Goal: Task Accomplishment & Management: Use online tool/utility

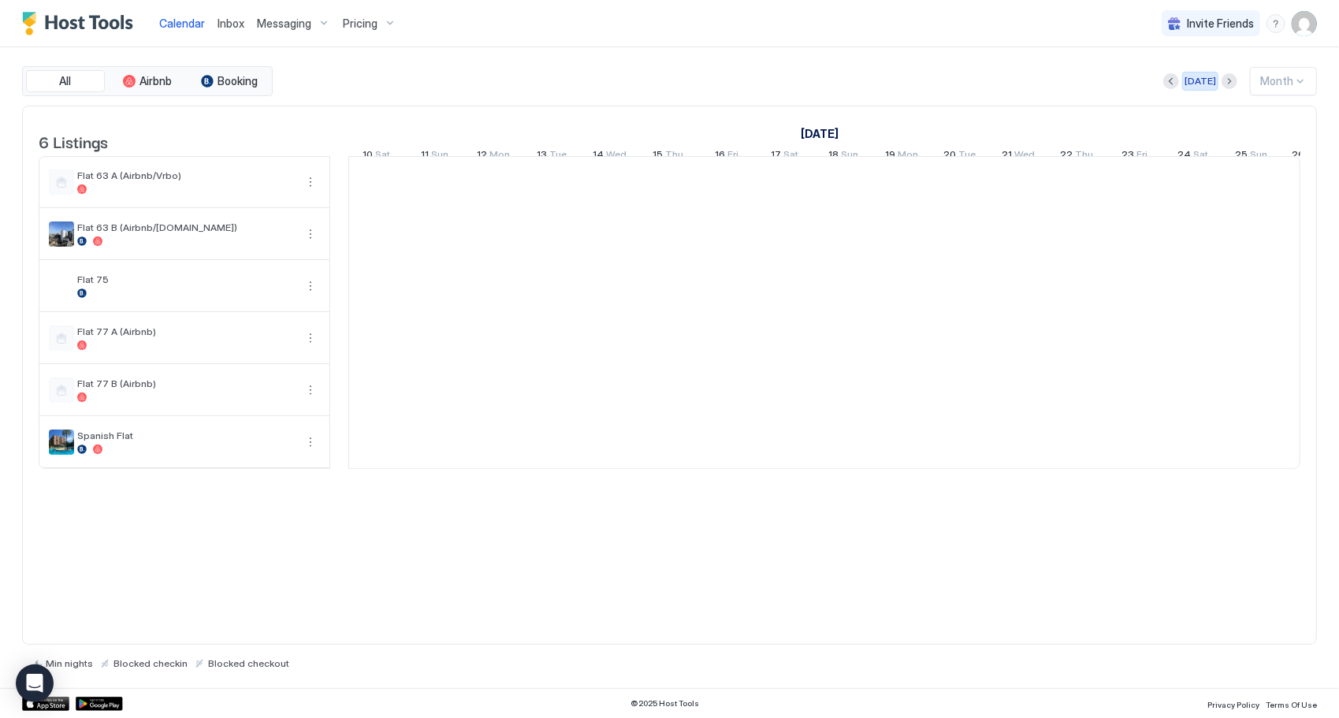
click at [1195, 84] on div "[DATE]" at bounding box center [1201, 81] width 32 height 14
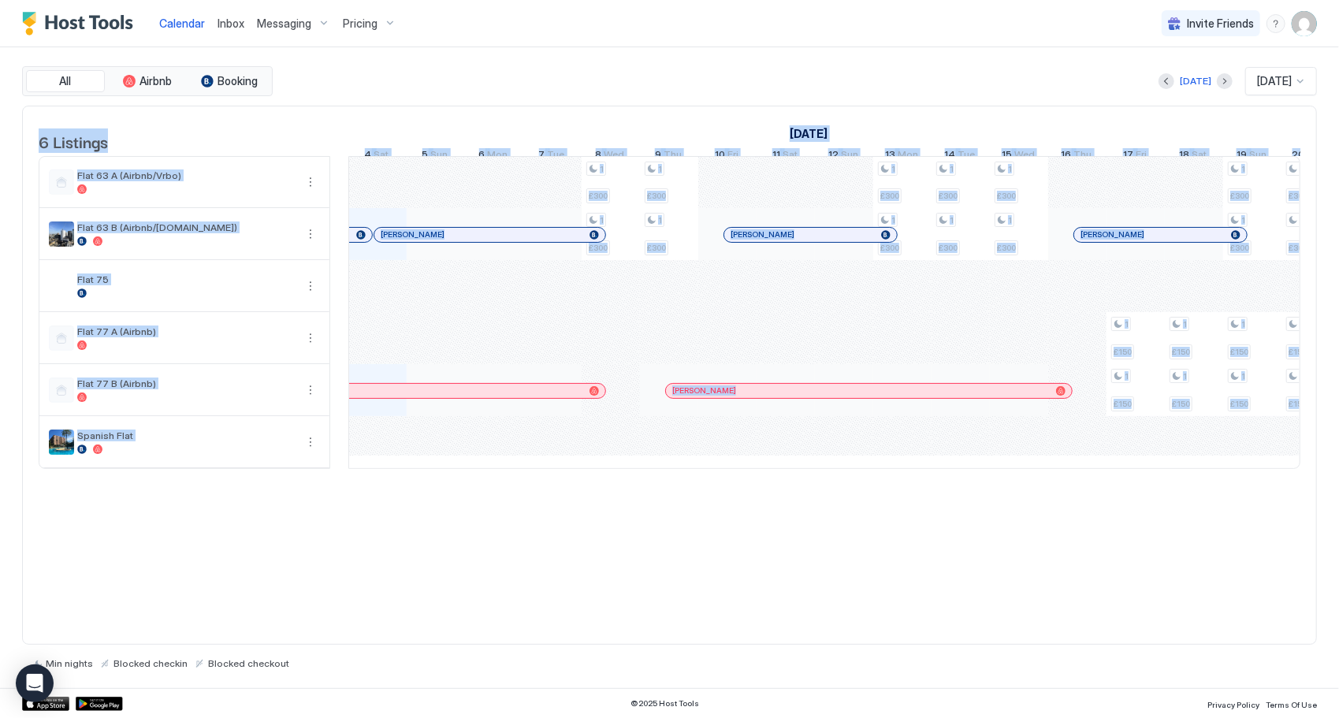
drag, startPoint x: 835, startPoint y: 489, endPoint x: 971, endPoint y: 487, distance: 136.4
click at [971, 486] on div "6 Listings [DATE] [DATE] [DATE] 19 Fri 20 Sat 21 Sun 22 Mon 23 Tue 24 Wed 25 Th…" at bounding box center [669, 295] width 1293 height 379
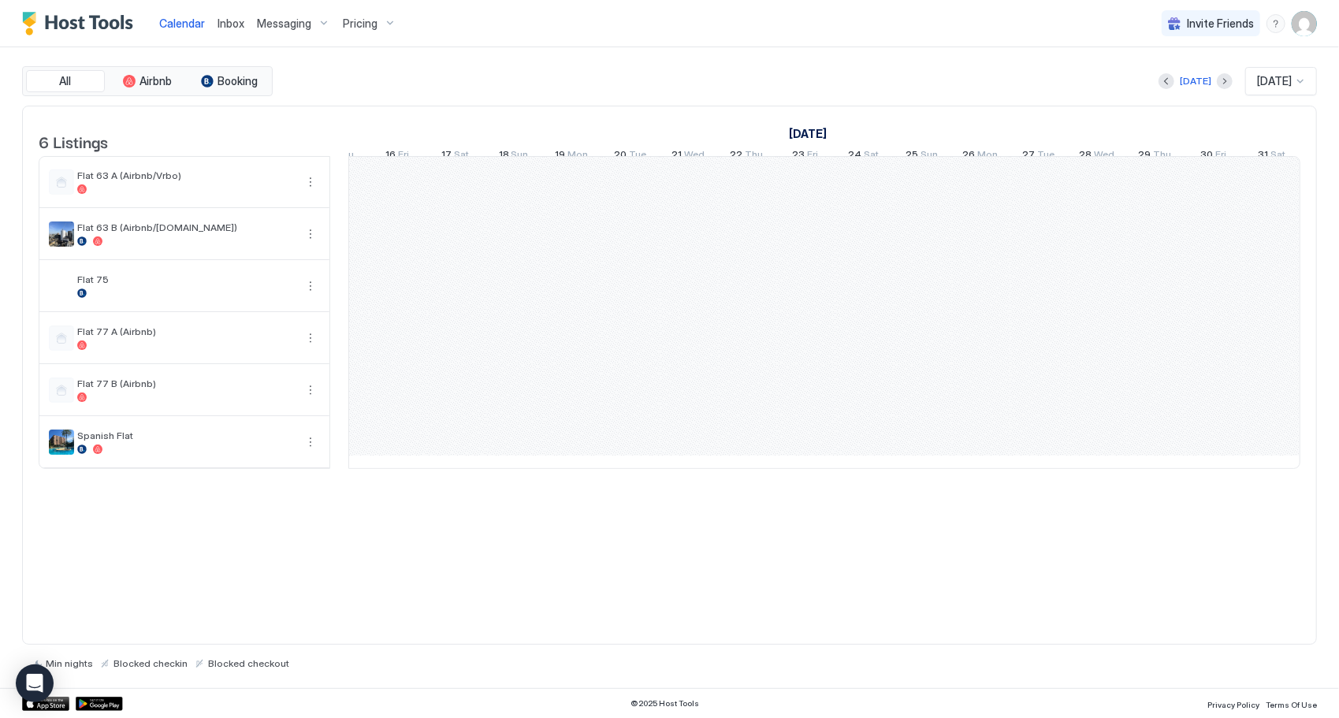
click at [1034, 470] on table "6 Listings [DATE] [DATE] [DATE] 14 Mon 15 Tue 16 Wed 17 Thu 18 Fri 19 Sat 20 Su…" at bounding box center [670, 287] width 1262 height 363
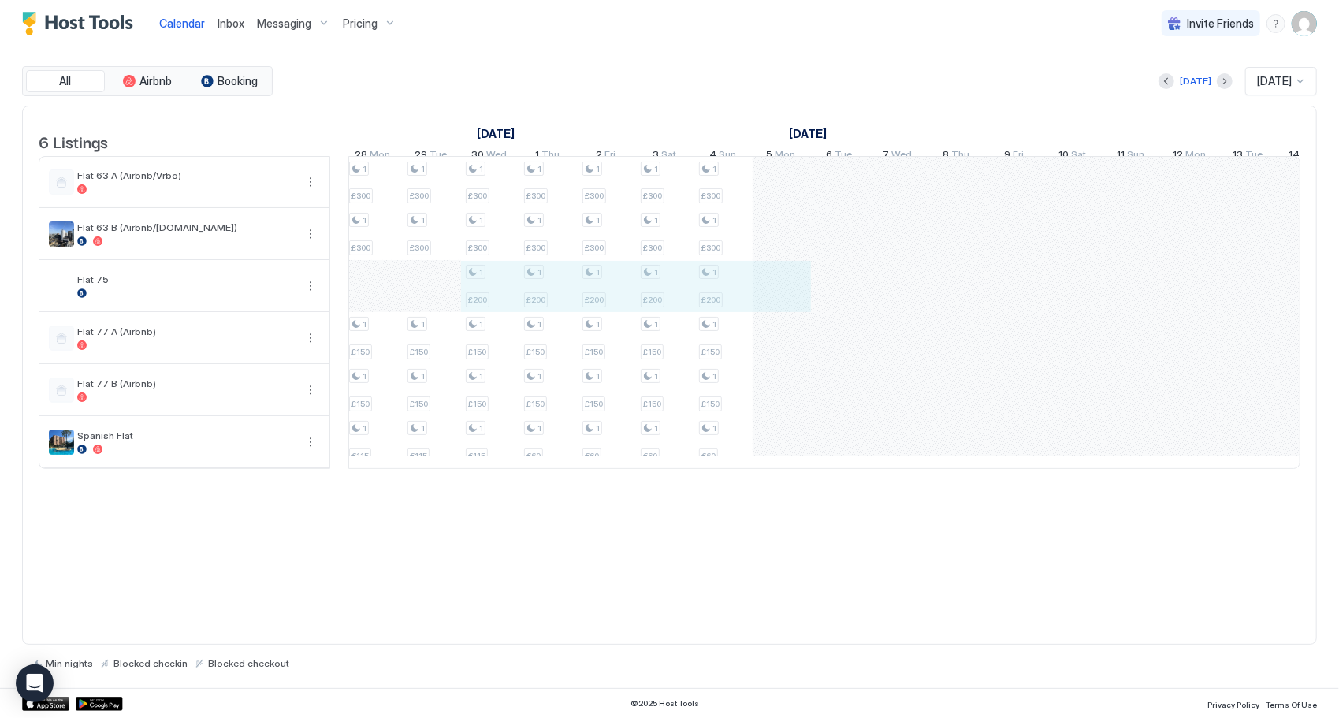
drag, startPoint x: 473, startPoint y: 304, endPoint x: 789, endPoint y: 304, distance: 316.0
click at [789, 304] on div "1 £300 1 £300 1 £150 1 £150 1 £300 1 £300 1 £150 1 £150 1 £300 1 £300 1 £150 1 …" at bounding box center [1161, 312] width 3266 height 311
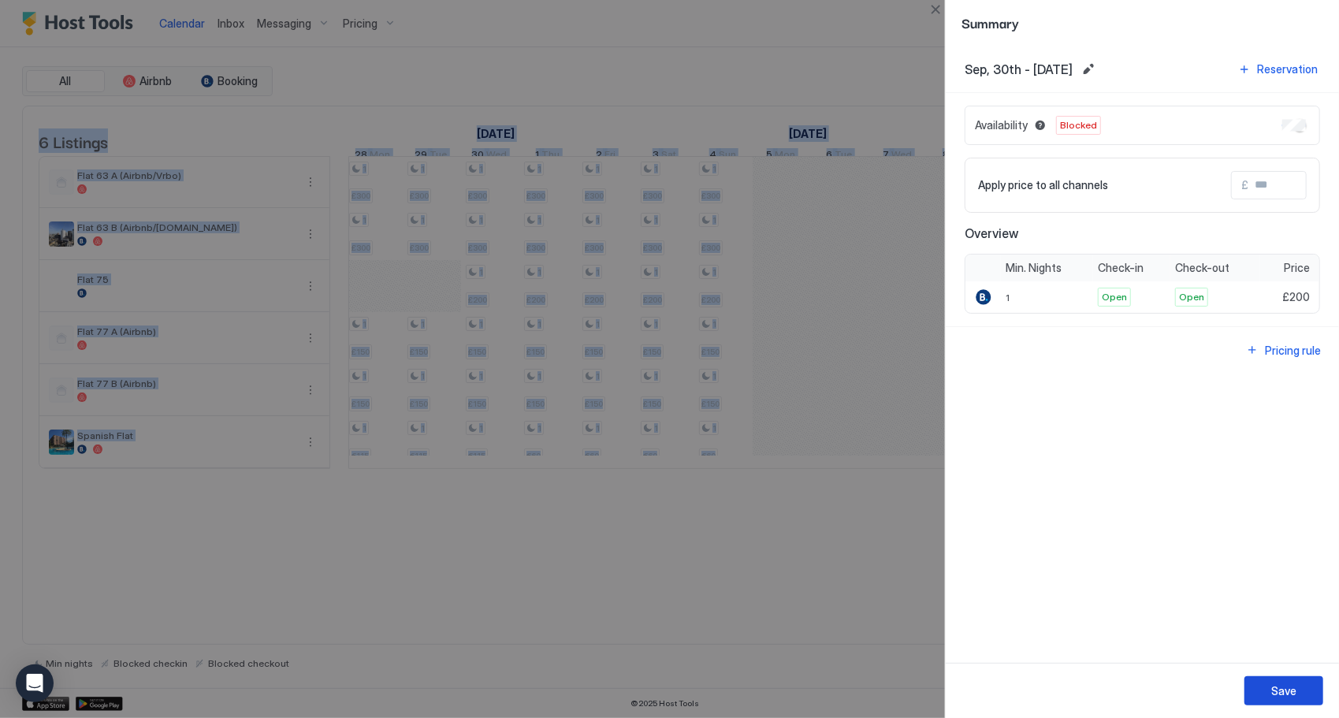
click at [1263, 678] on button "Save" at bounding box center [1283, 690] width 79 height 29
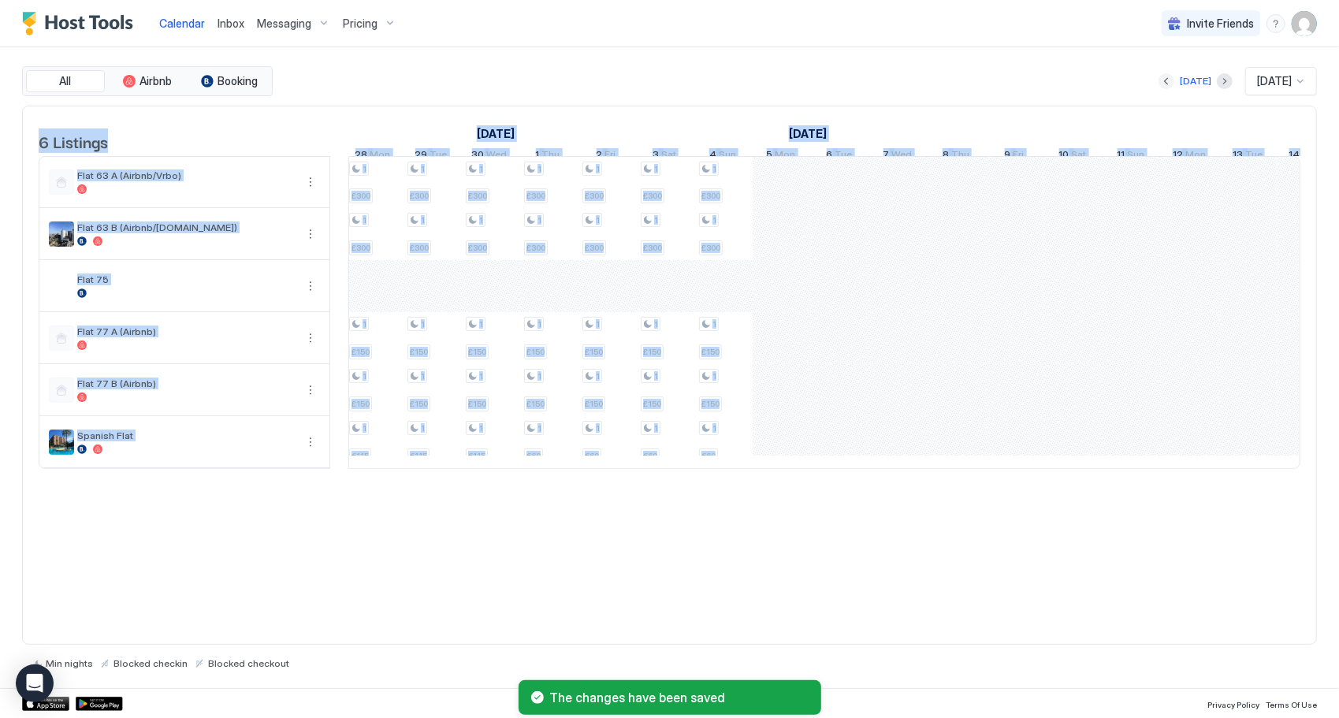
click at [1163, 83] on button "Previous month" at bounding box center [1167, 81] width 16 height 16
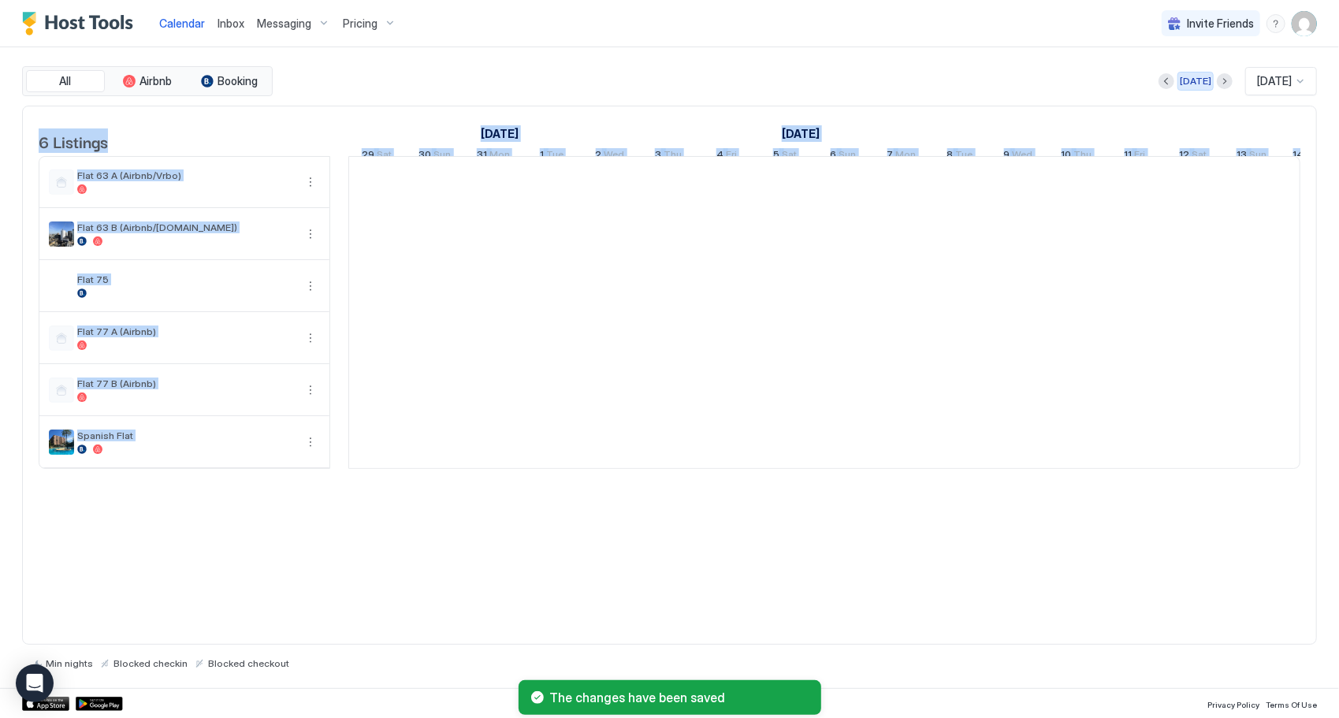
click at [1180, 76] on div "[DATE]" at bounding box center [1196, 81] width 32 height 14
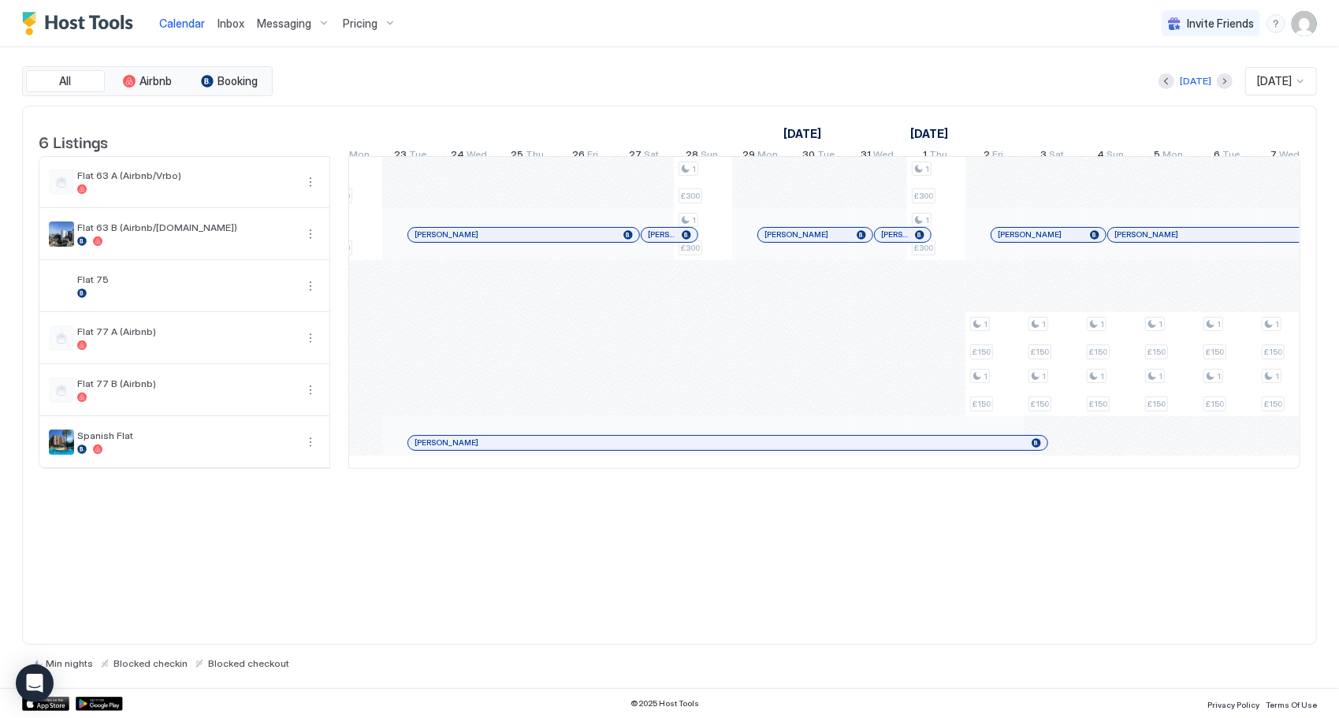
drag, startPoint x: 659, startPoint y: 490, endPoint x: 722, endPoint y: 490, distance: 63.1
click at [722, 486] on div "6 Listings [DATE] [DATE] [DATE] 8 Mon 9 Tue 10 Wed 11 Thu 12 Fri 13 Sat 14 Sun …" at bounding box center [669, 295] width 1293 height 379
drag, startPoint x: 722, startPoint y: 490, endPoint x: 570, endPoint y: 523, distance: 155.5
click at [570, 523] on div "6 Listings [DATE] [DATE] [DATE] 8 Mon 9 Tue 10 Wed 11 Thu 12 Fri 13 Sat 14 Sun …" at bounding box center [669, 376] width 1295 height 540
click at [960, 579] on div "6 Listings [DATE] [DATE] [DATE] 8 Mon 9 Tue 10 Wed 11 Thu 12 Fri 13 Sat 14 Sun …" at bounding box center [669, 376] width 1295 height 540
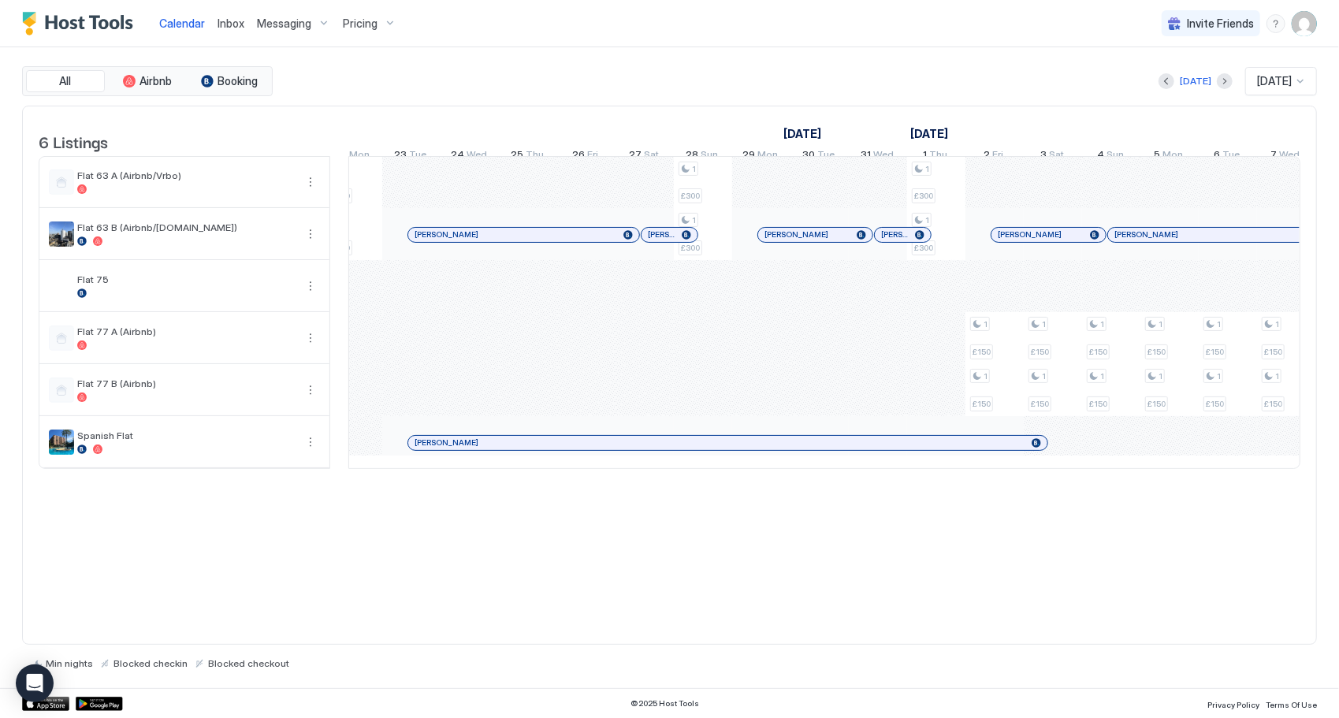
click at [929, 80] on div "[DATE] [DATE]" at bounding box center [796, 81] width 1041 height 28
